Goal: Task Accomplishment & Management: Use online tool/utility

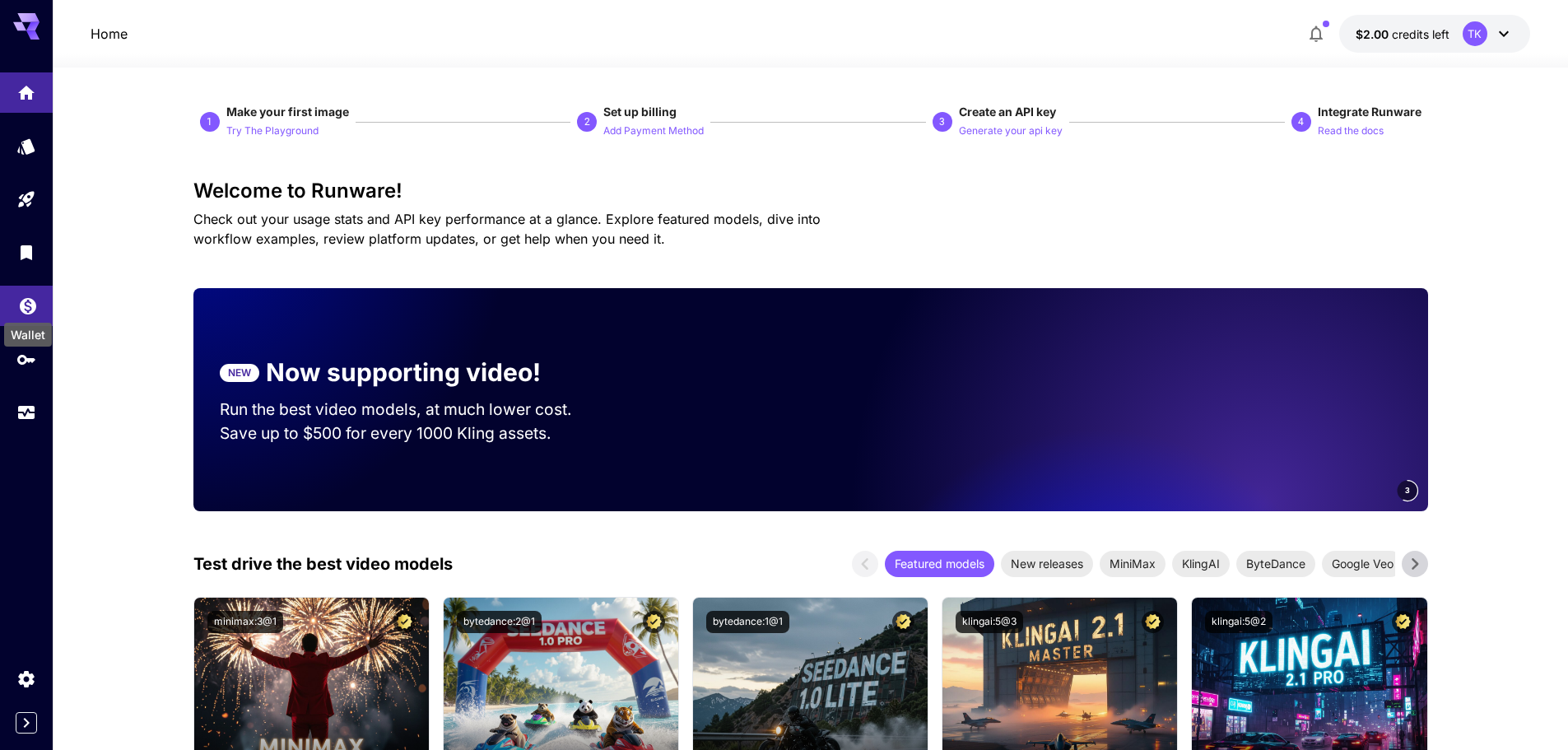
click at [29, 295] on icon "Wallet" at bounding box center [28, 301] width 19 height 19
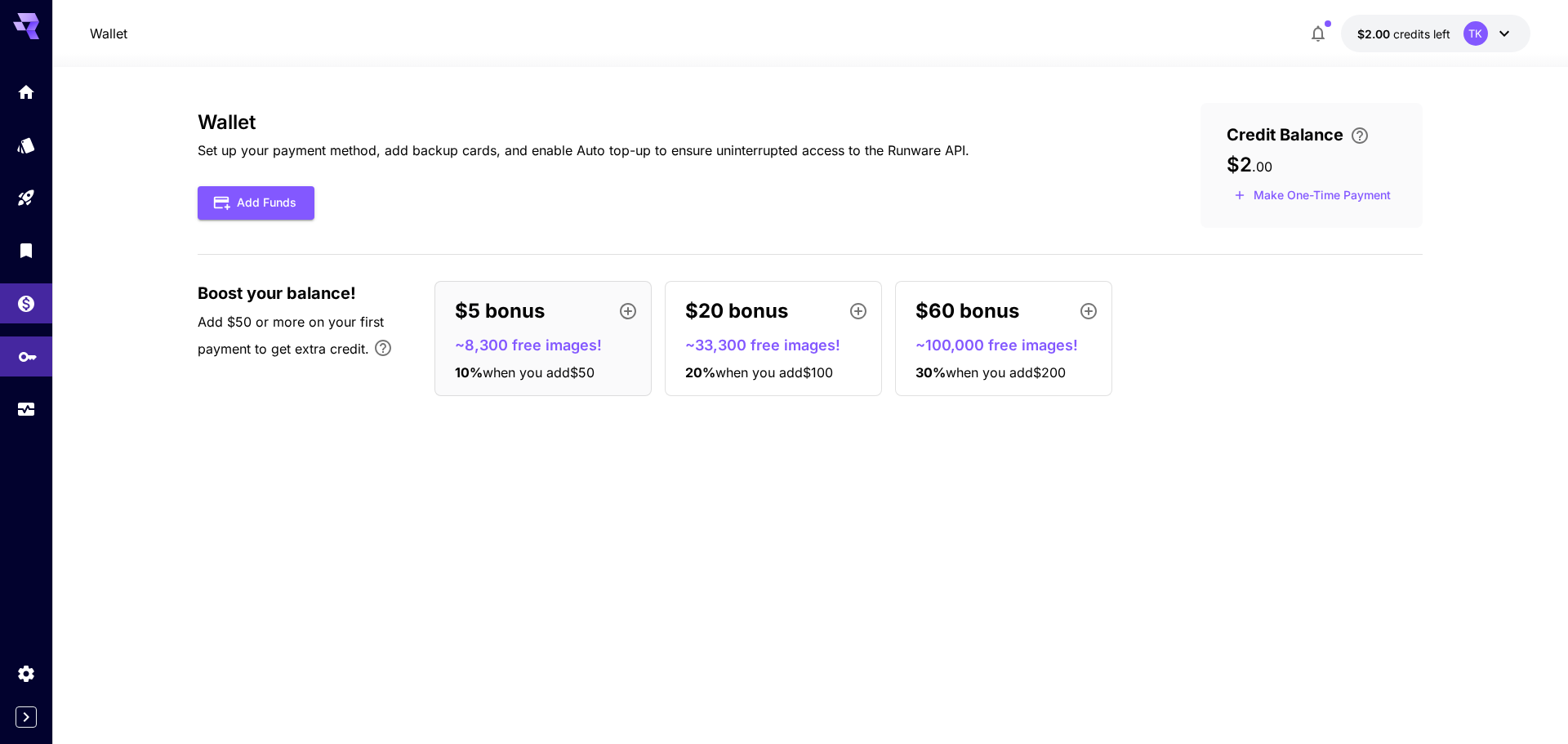
click at [21, 365] on link at bounding box center [26, 357] width 52 height 40
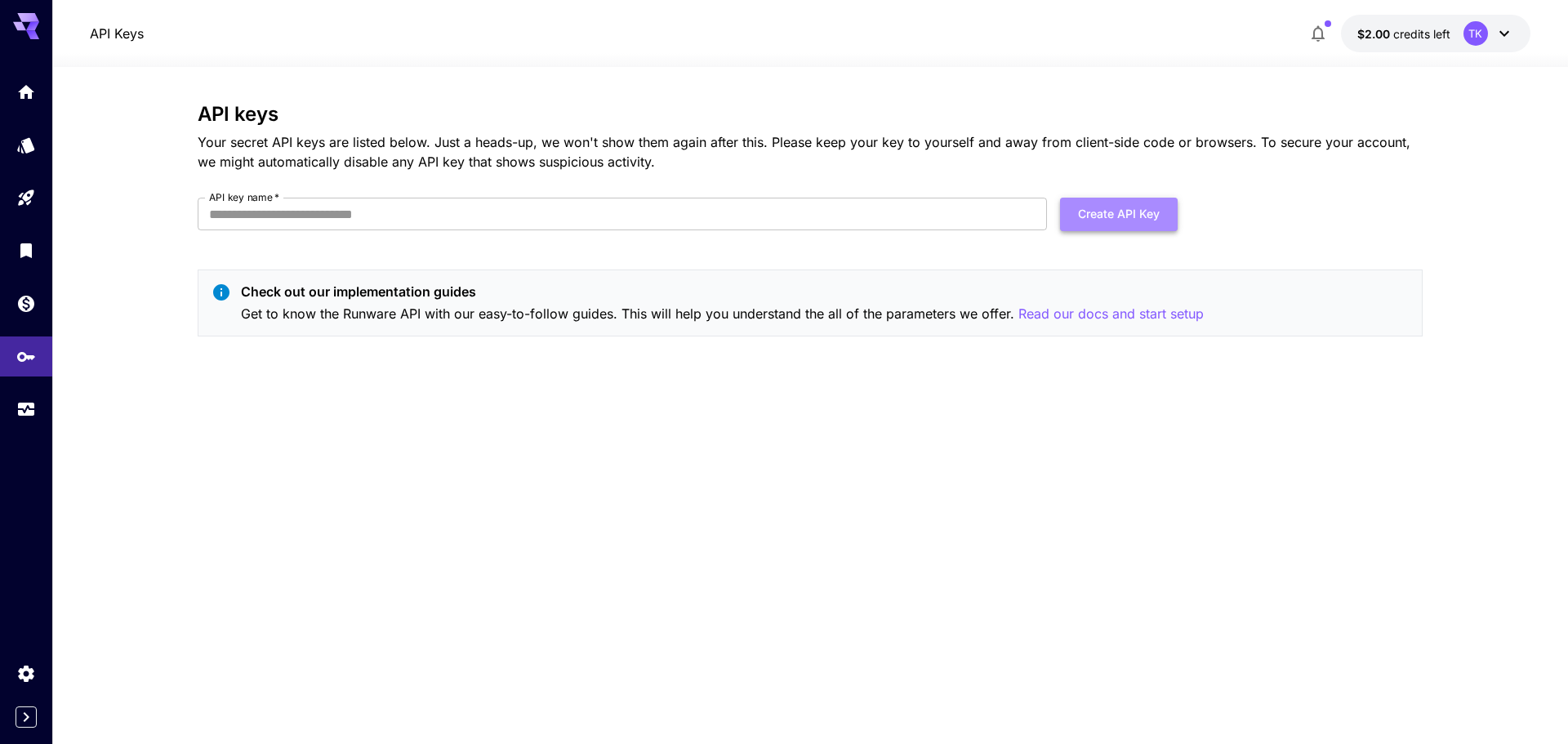
click at [1134, 210] on button "Create API Key" at bounding box center [1119, 214] width 118 height 34
click at [706, 217] on input "API key name   *" at bounding box center [622, 214] width 849 height 33
type input "****"
click button "Create API Key" at bounding box center [1119, 214] width 118 height 34
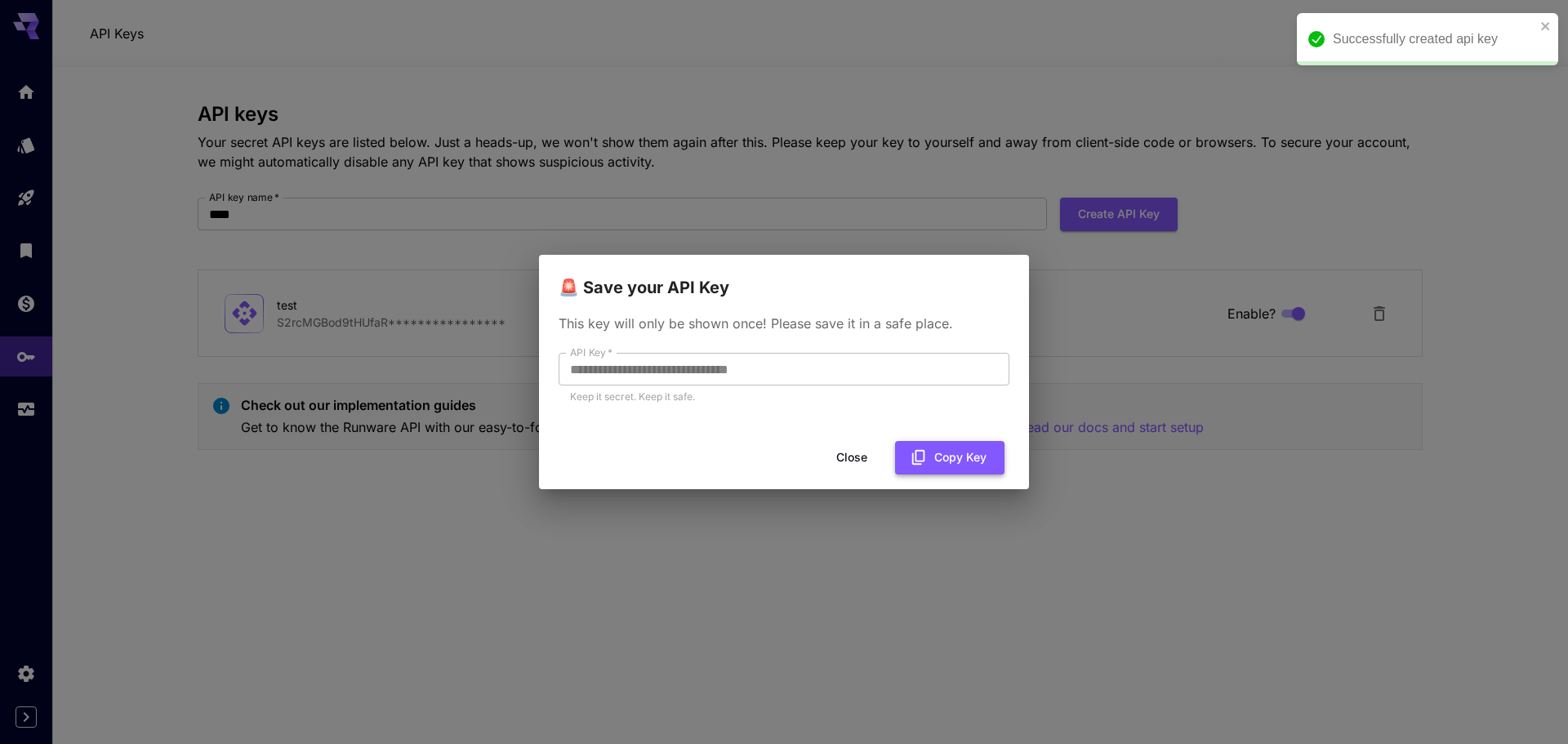
click at [955, 469] on button "Copy Key" at bounding box center [950, 458] width 110 height 34
click at [864, 452] on button "Close" at bounding box center [852, 458] width 73 height 34
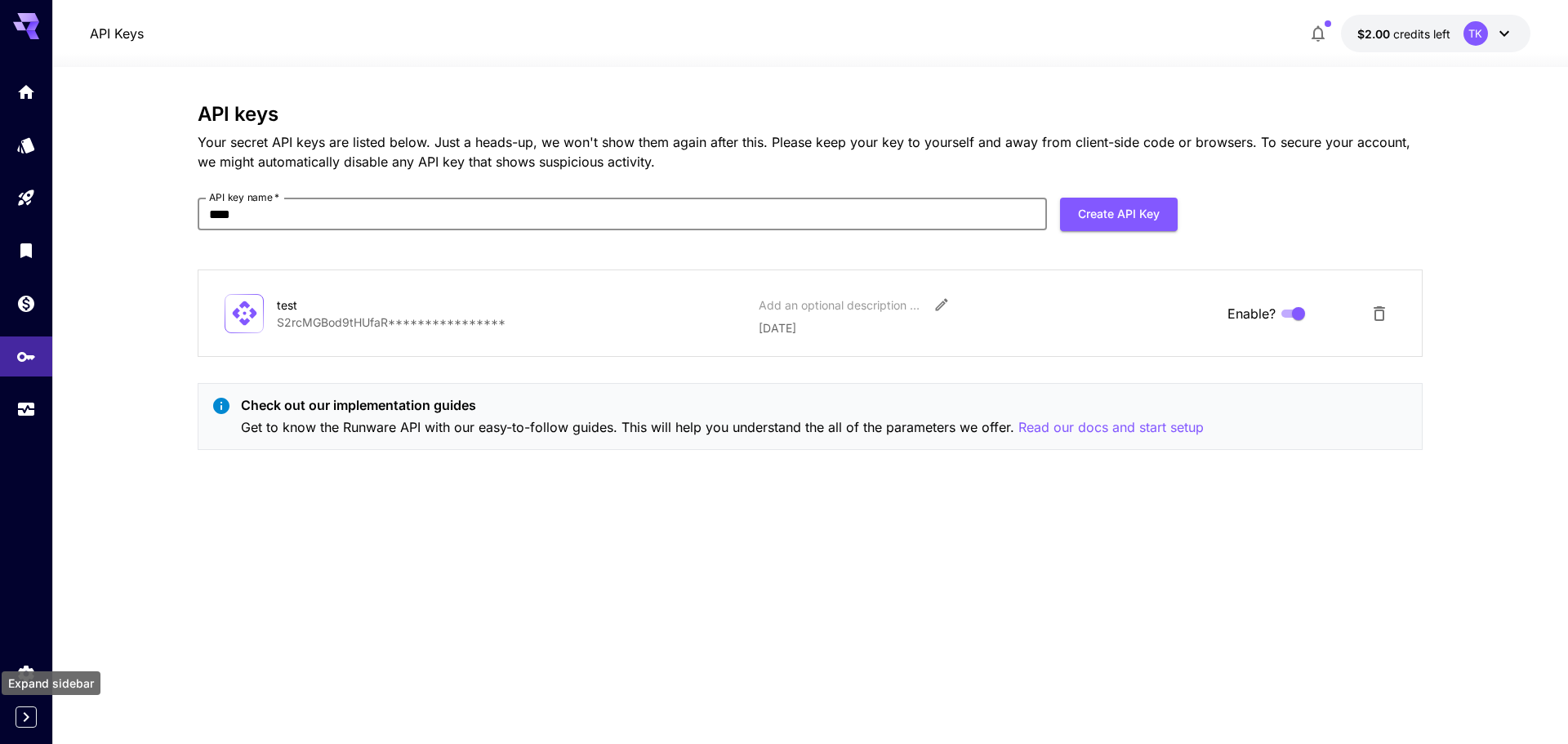
click at [16, 720] on icon "Expand sidebar" at bounding box center [26, 717] width 19 height 19
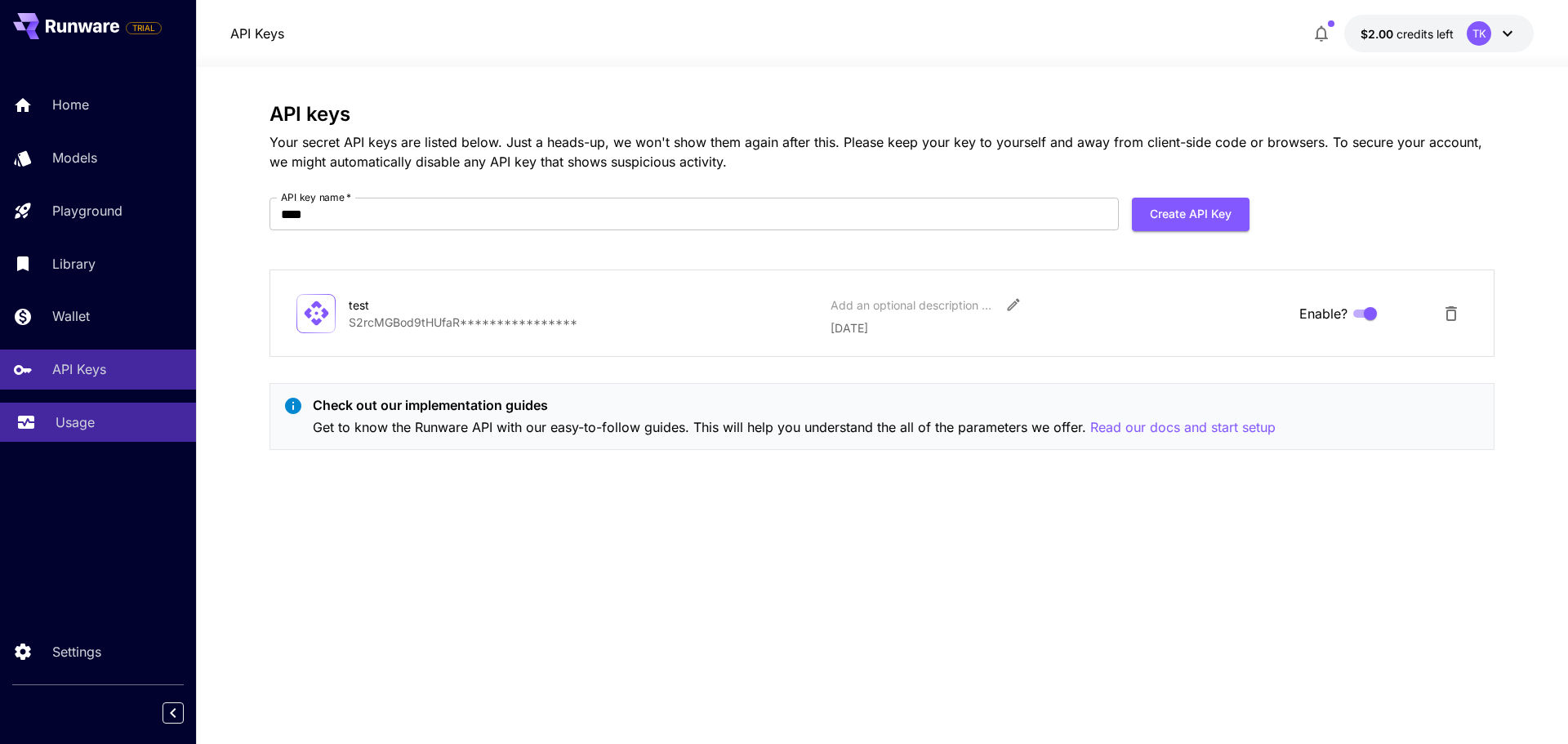
click at [74, 437] on link "Usage" at bounding box center [97, 423] width 196 height 40
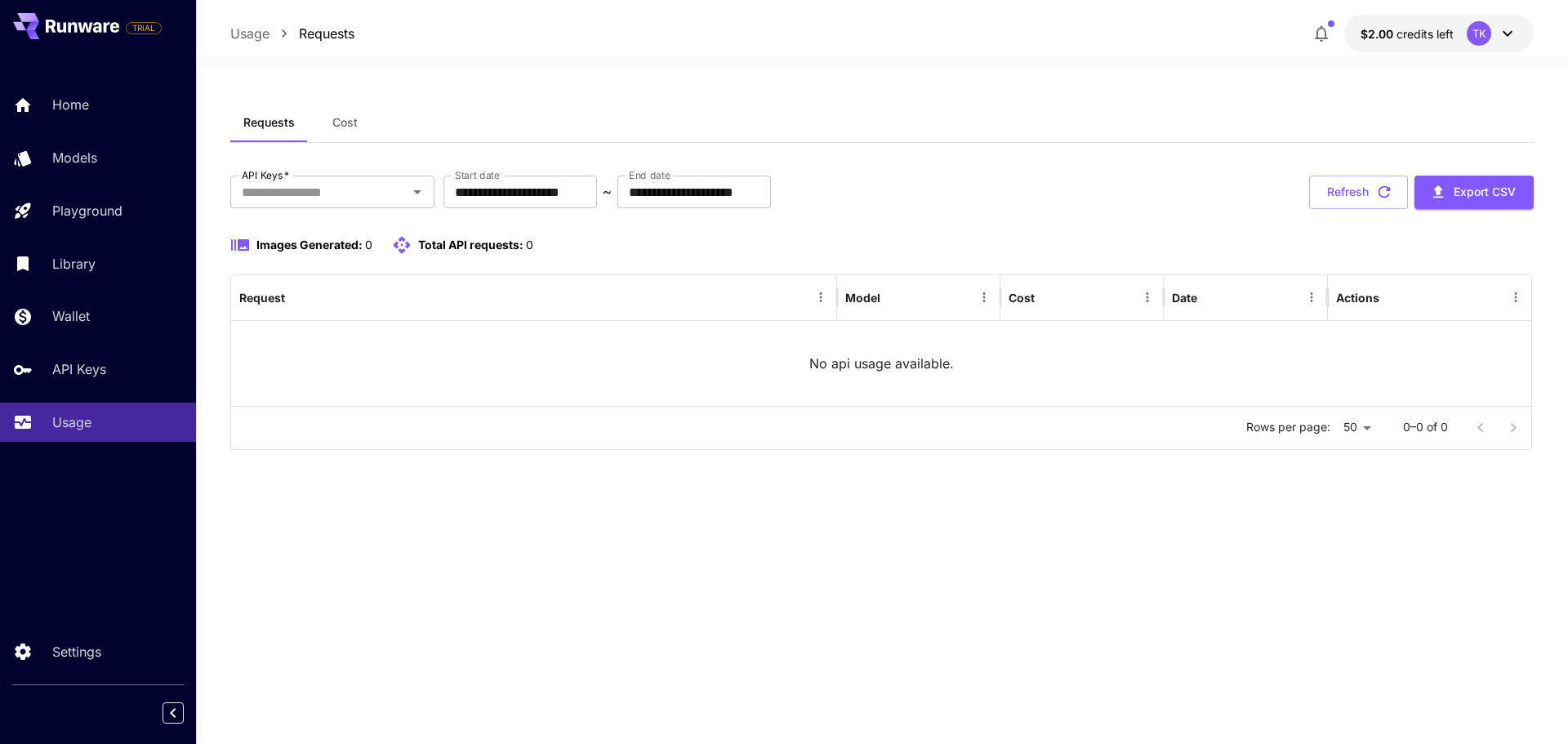
click at [351, 118] on span "Cost" at bounding box center [345, 121] width 25 height 14
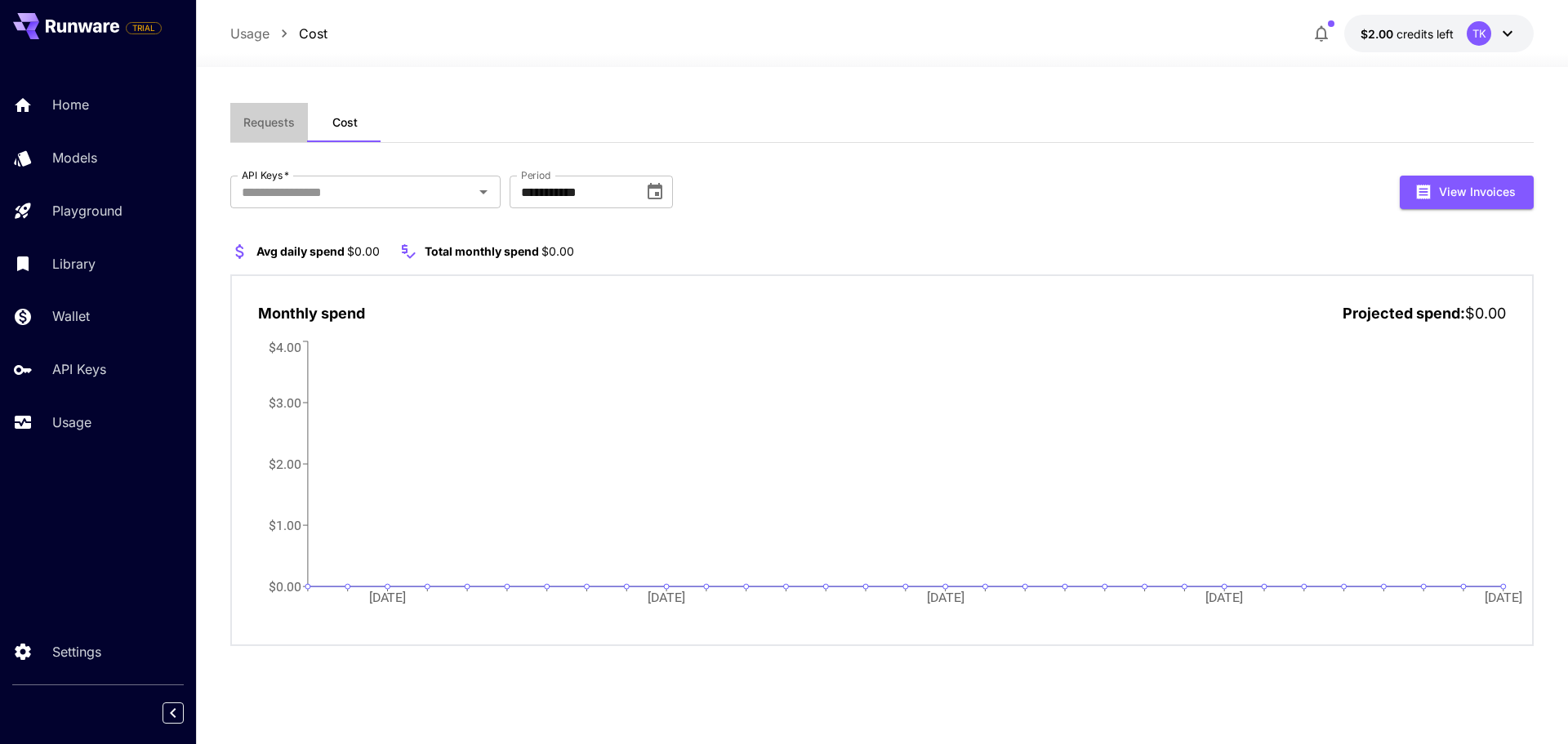
click at [260, 123] on span "Requests" at bounding box center [269, 121] width 51 height 14
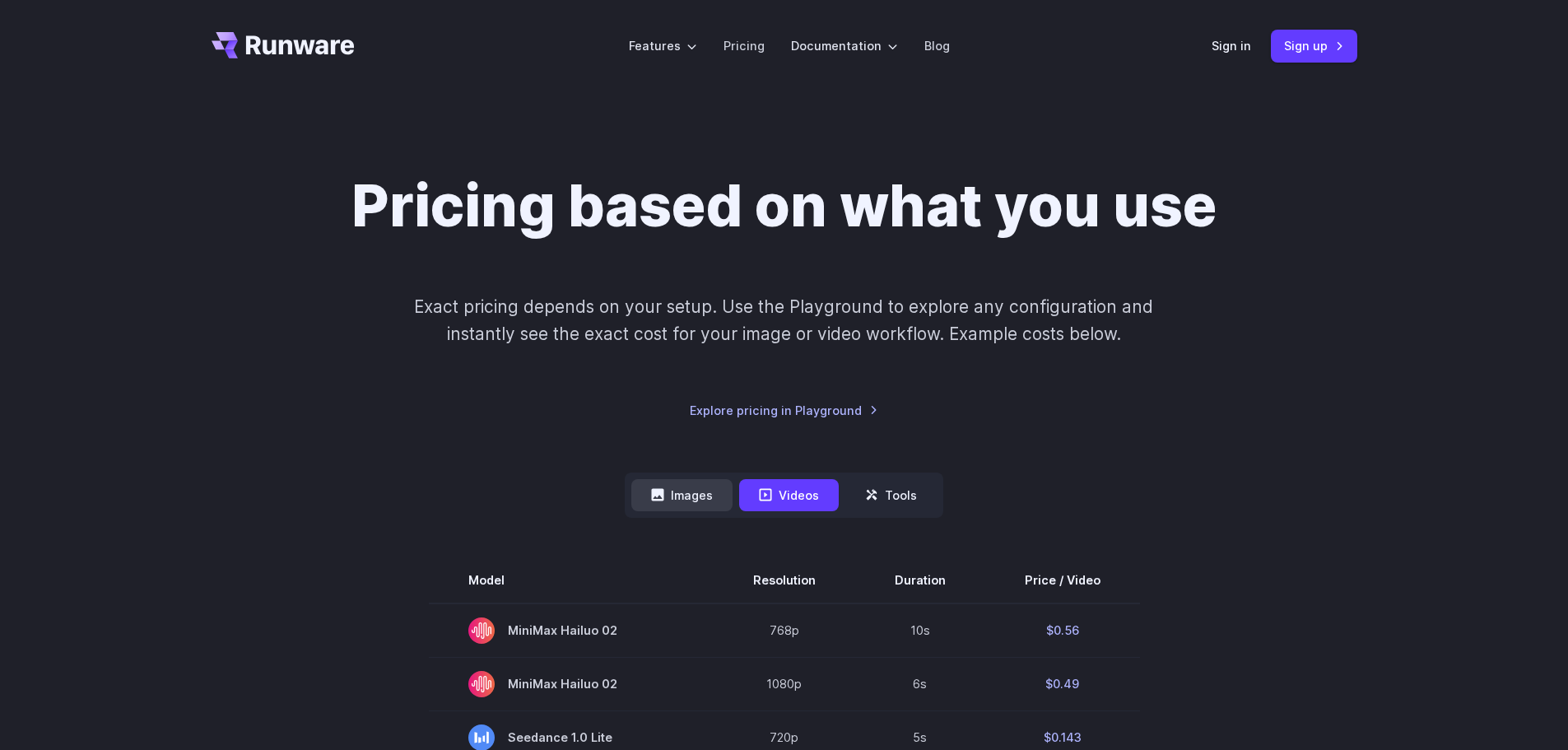
click at [697, 493] on button "Images" at bounding box center [682, 494] width 101 height 32
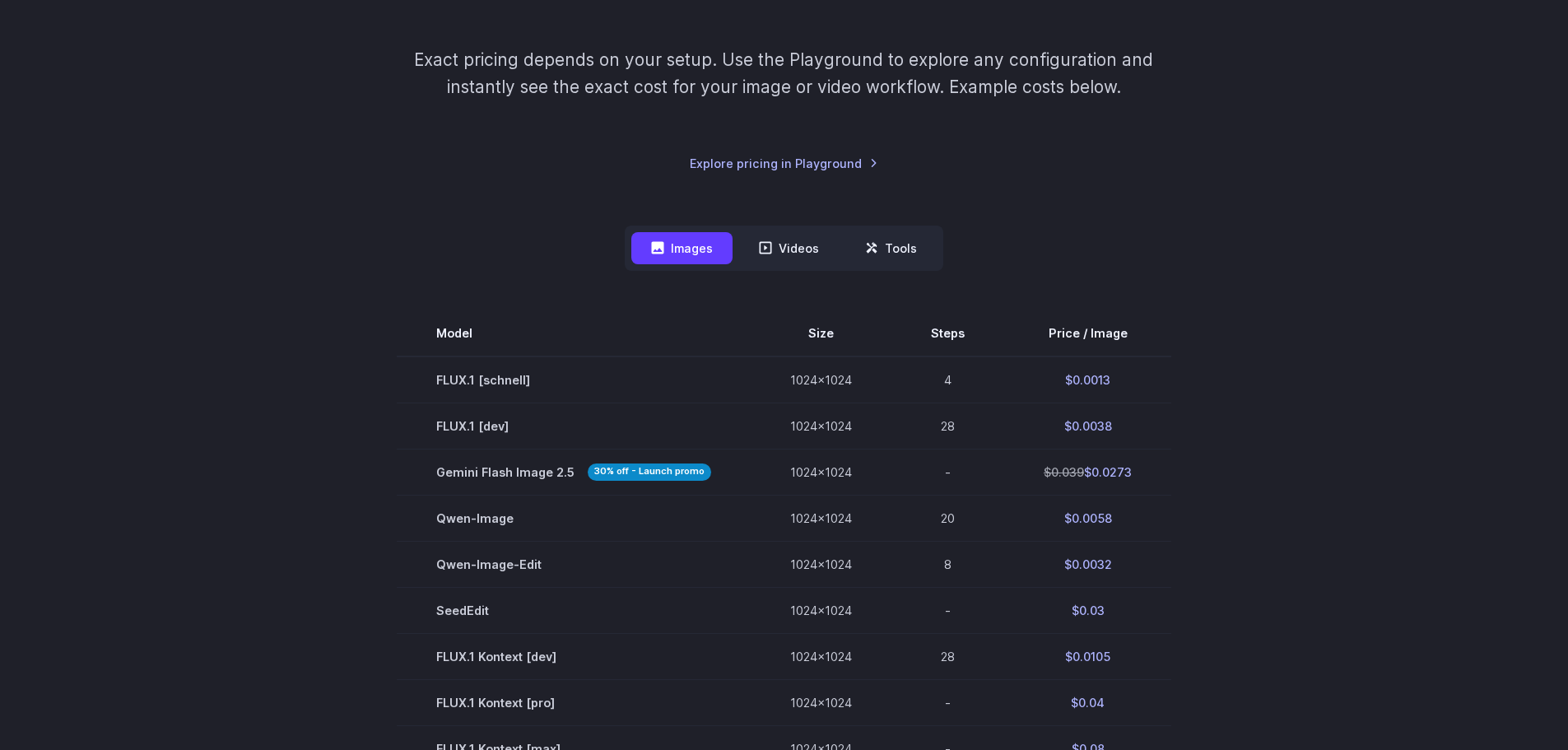
scroll to position [83, 0]
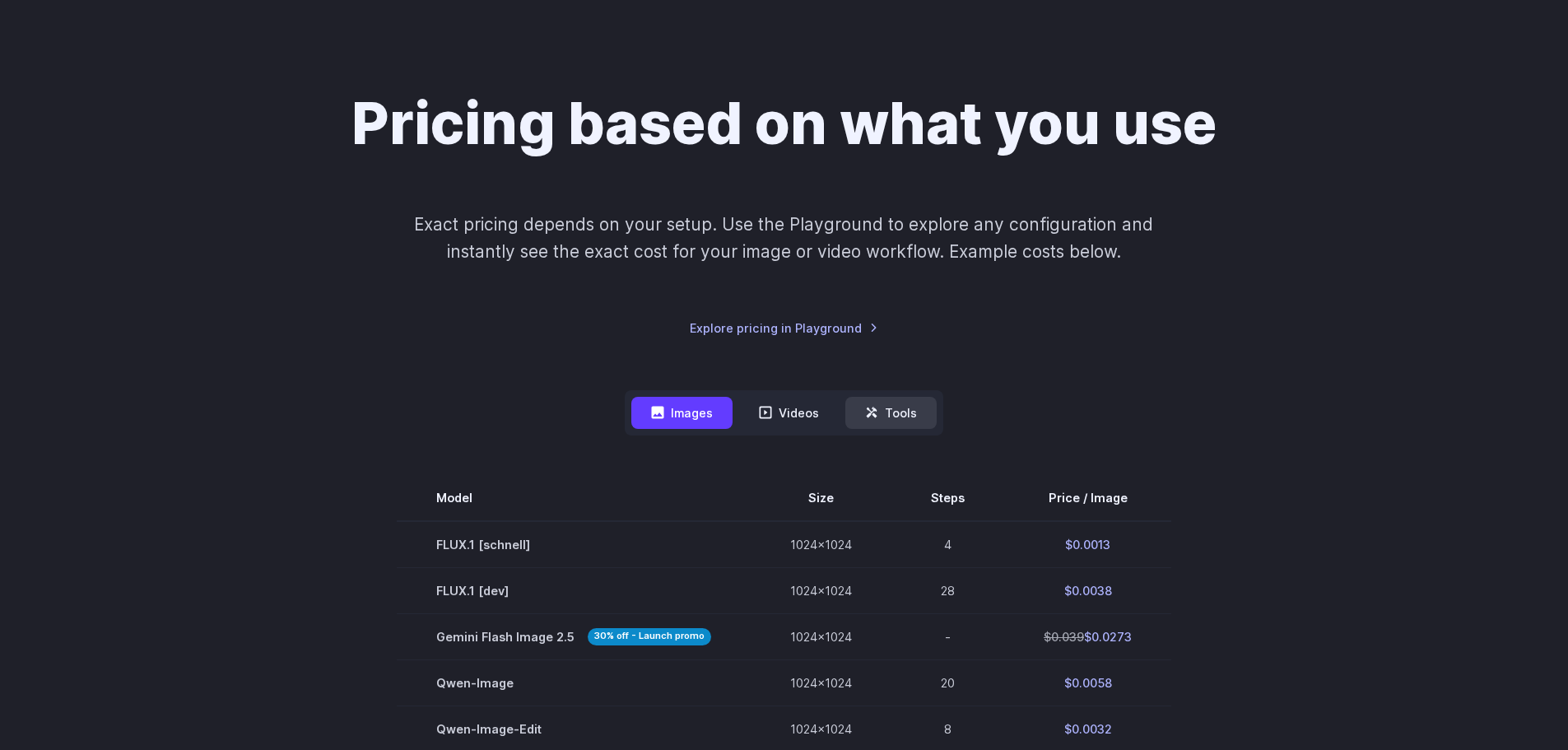
click at [878, 404] on button "Tools" at bounding box center [891, 412] width 91 height 32
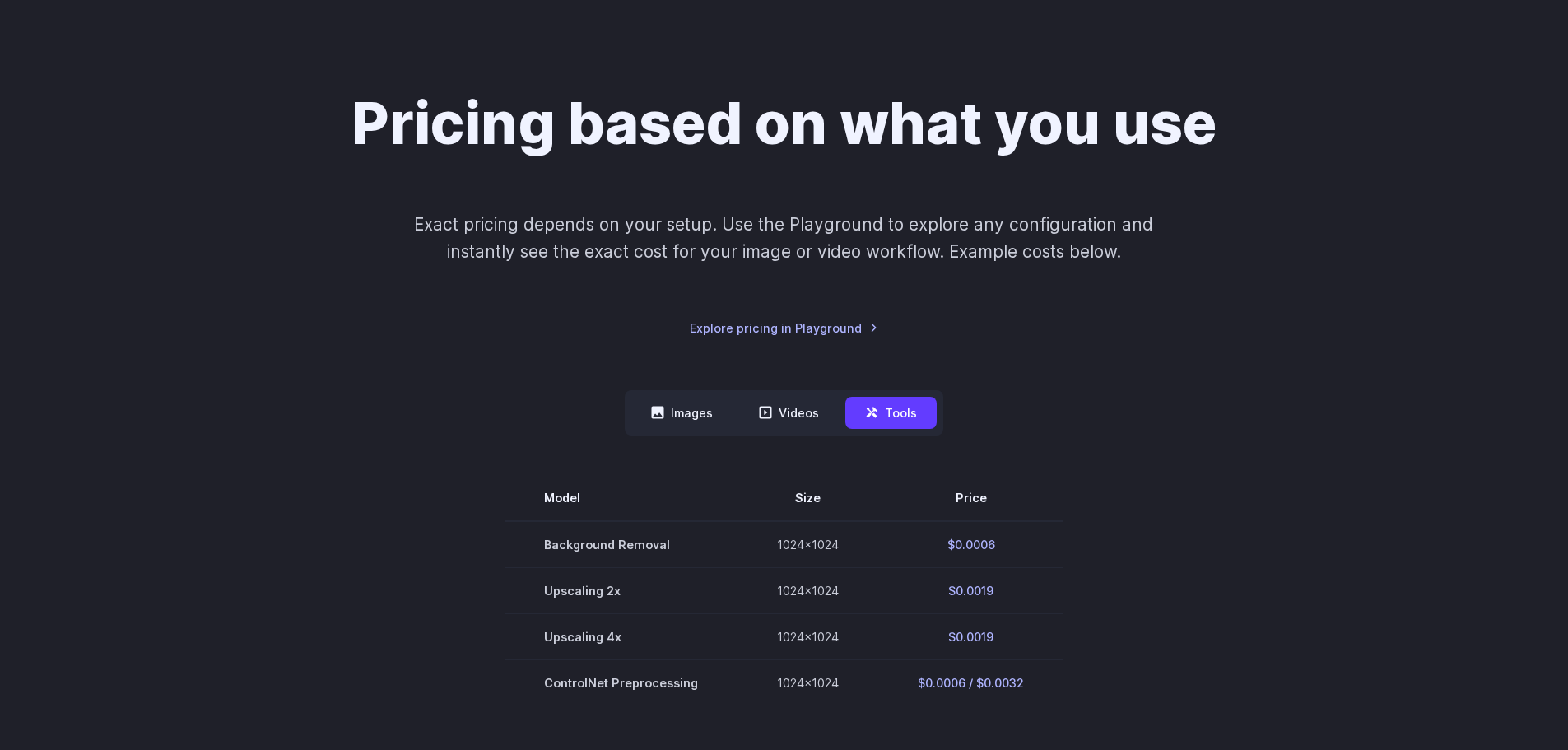
scroll to position [0, 0]
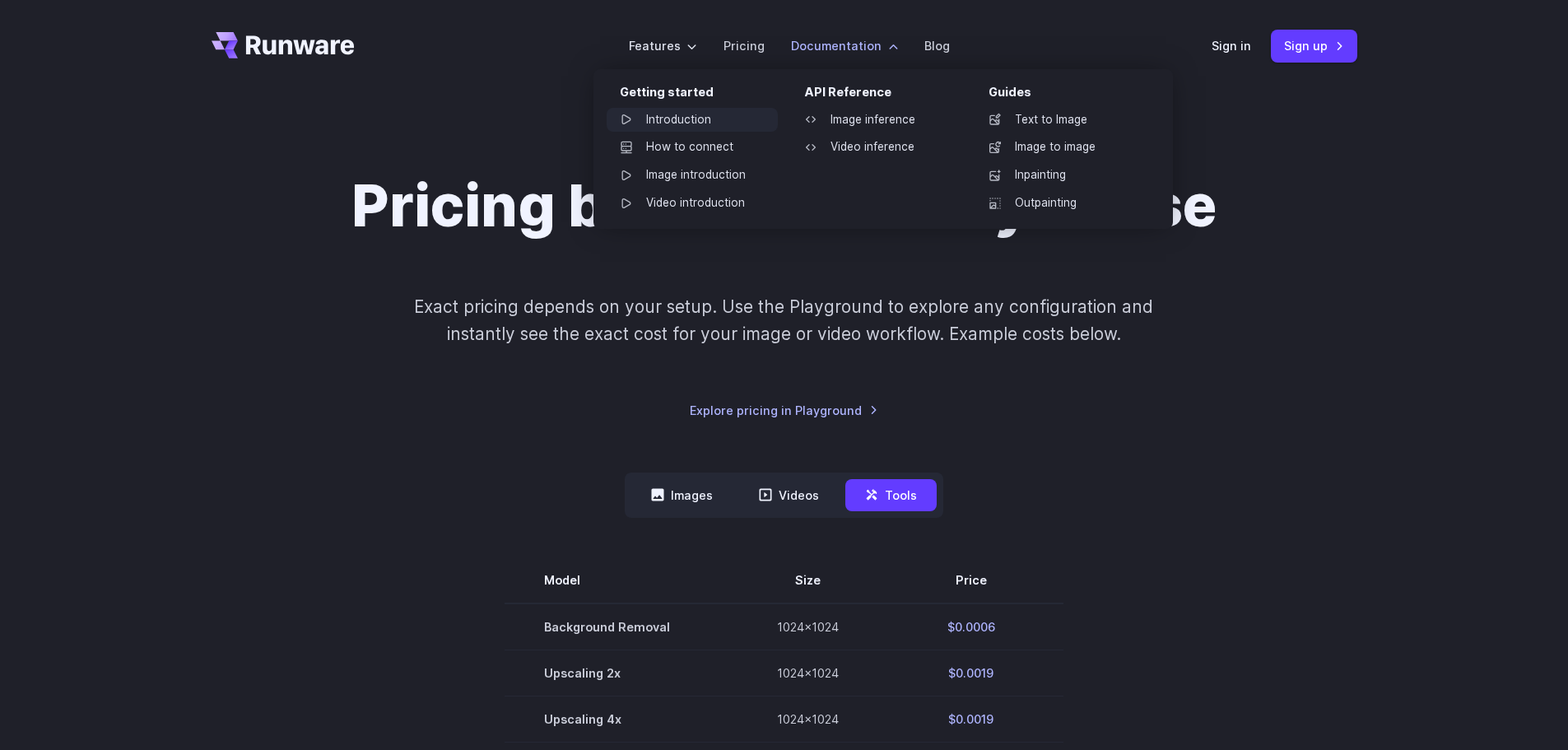
click at [682, 115] on link "Introduction" at bounding box center [693, 119] width 171 height 24
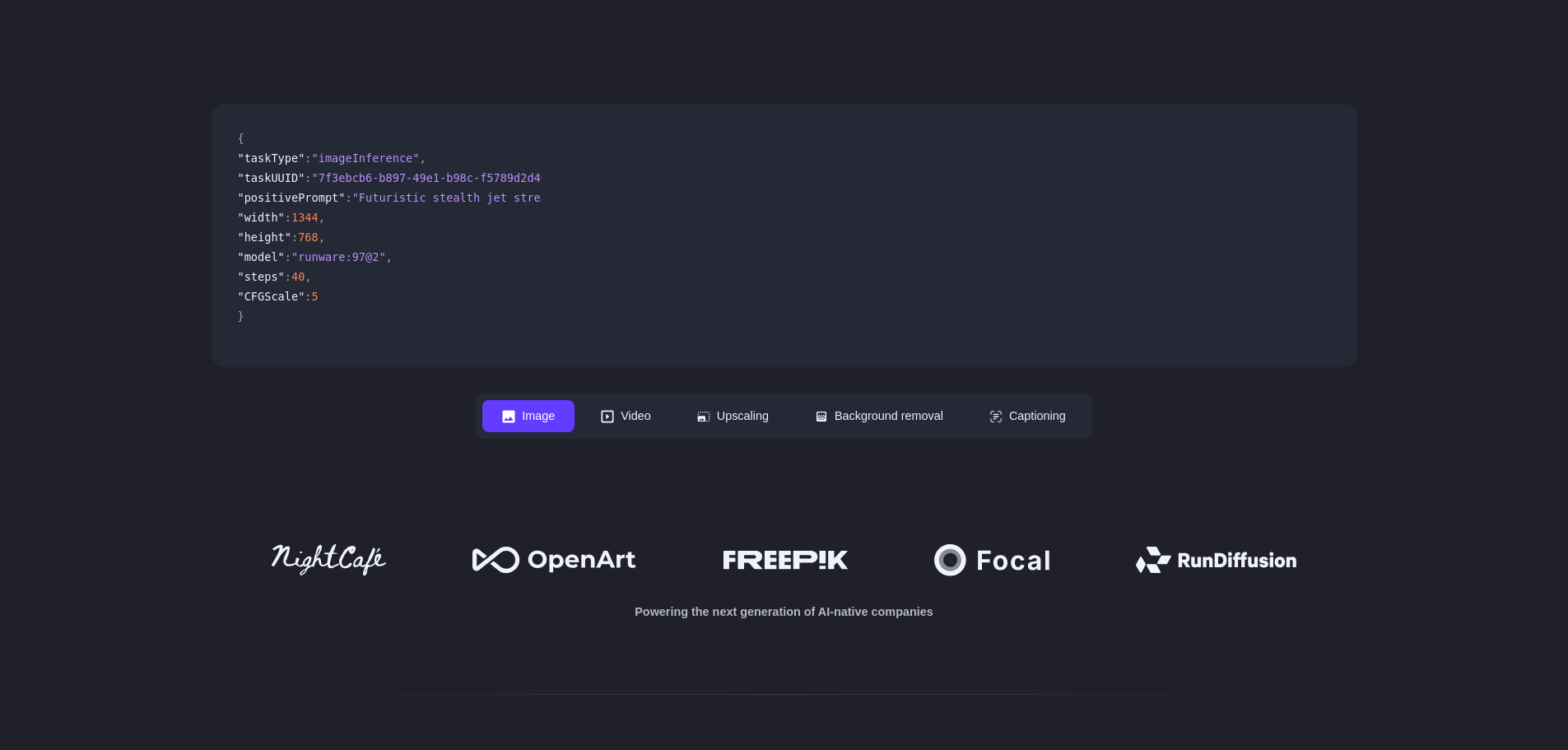
scroll to position [412, 0]
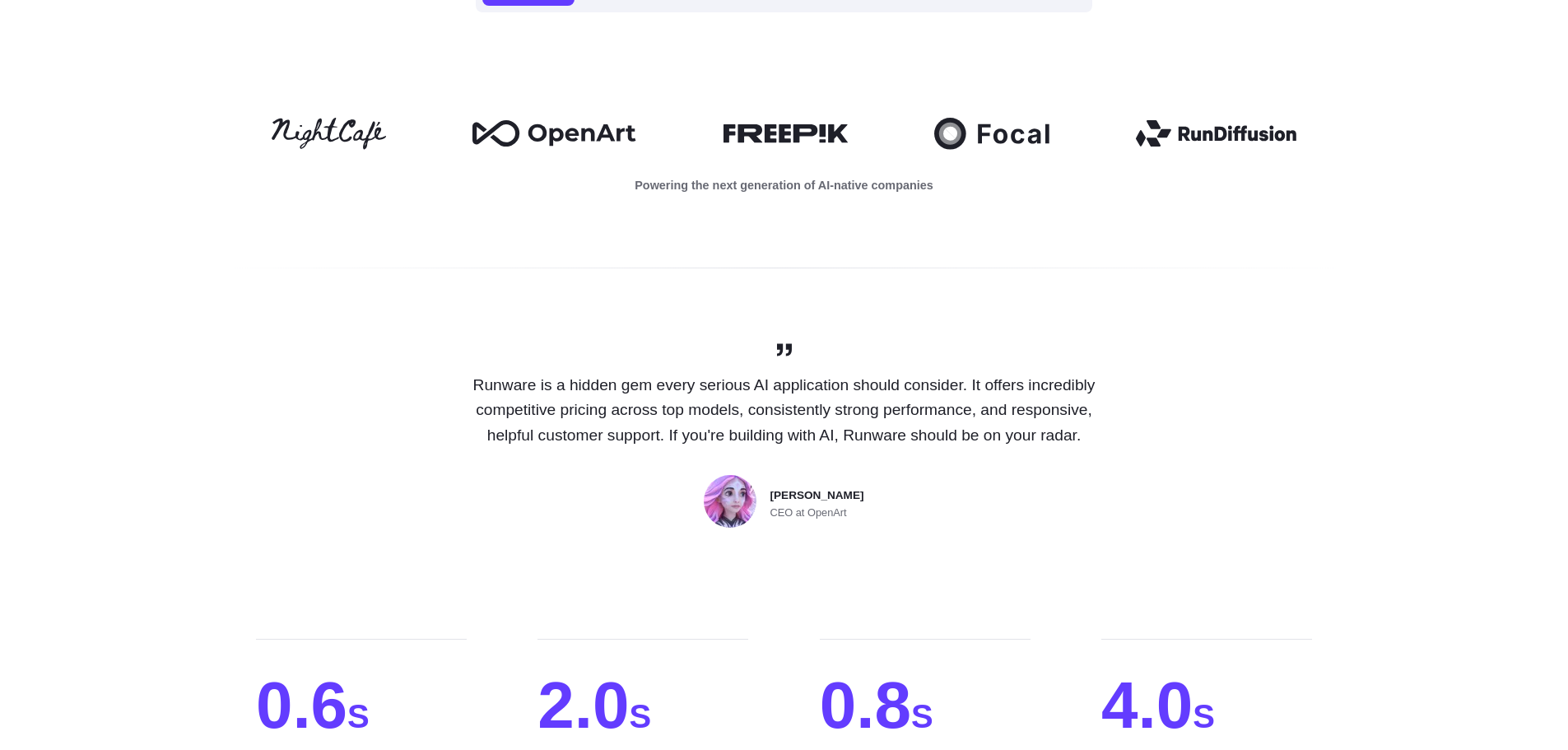
scroll to position [905, 0]
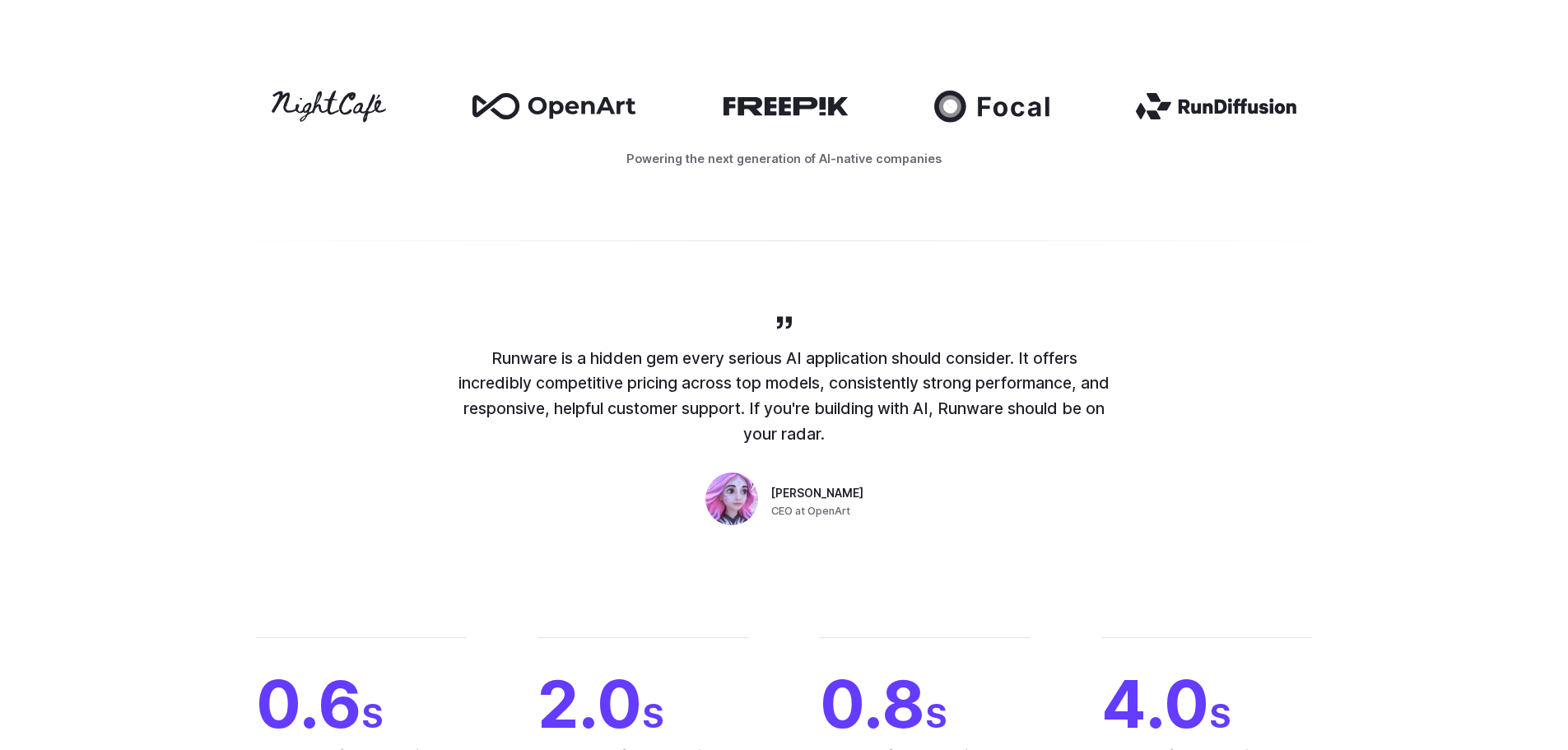
click at [786, 111] on icon at bounding box center [786, 106] width 124 height 18
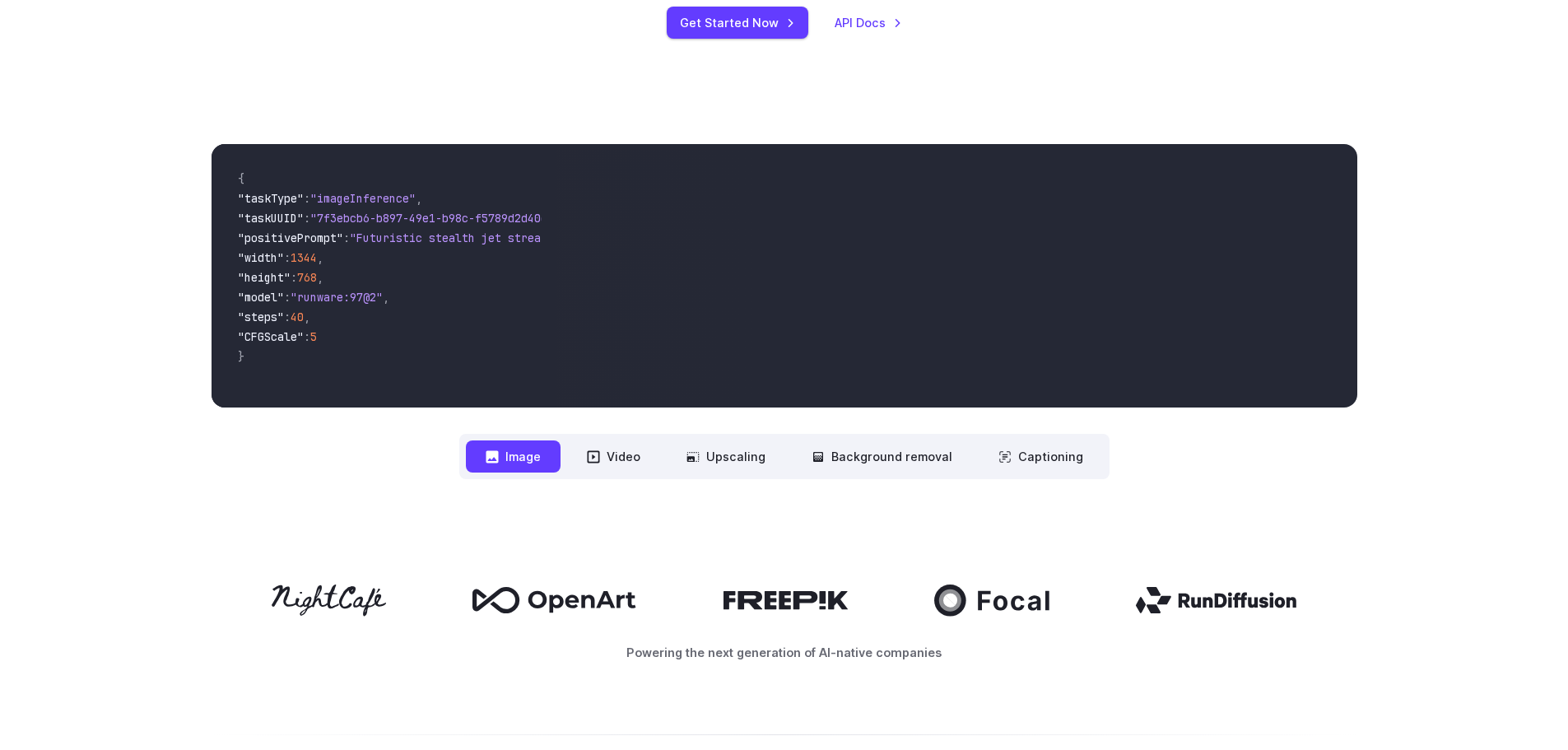
scroll to position [0, 0]
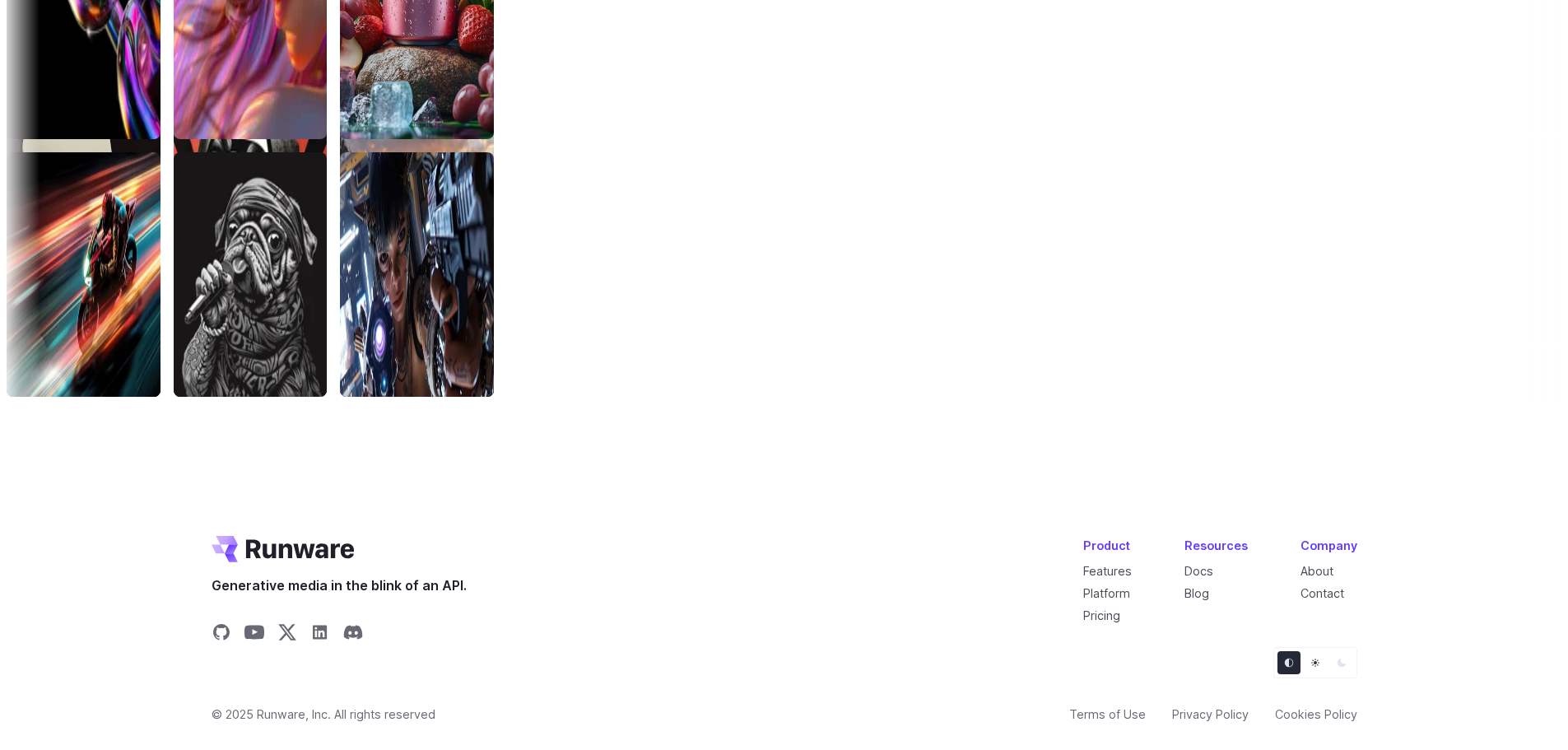
scroll to position [5565, 0]
